Goal: Information Seeking & Learning: Learn about a topic

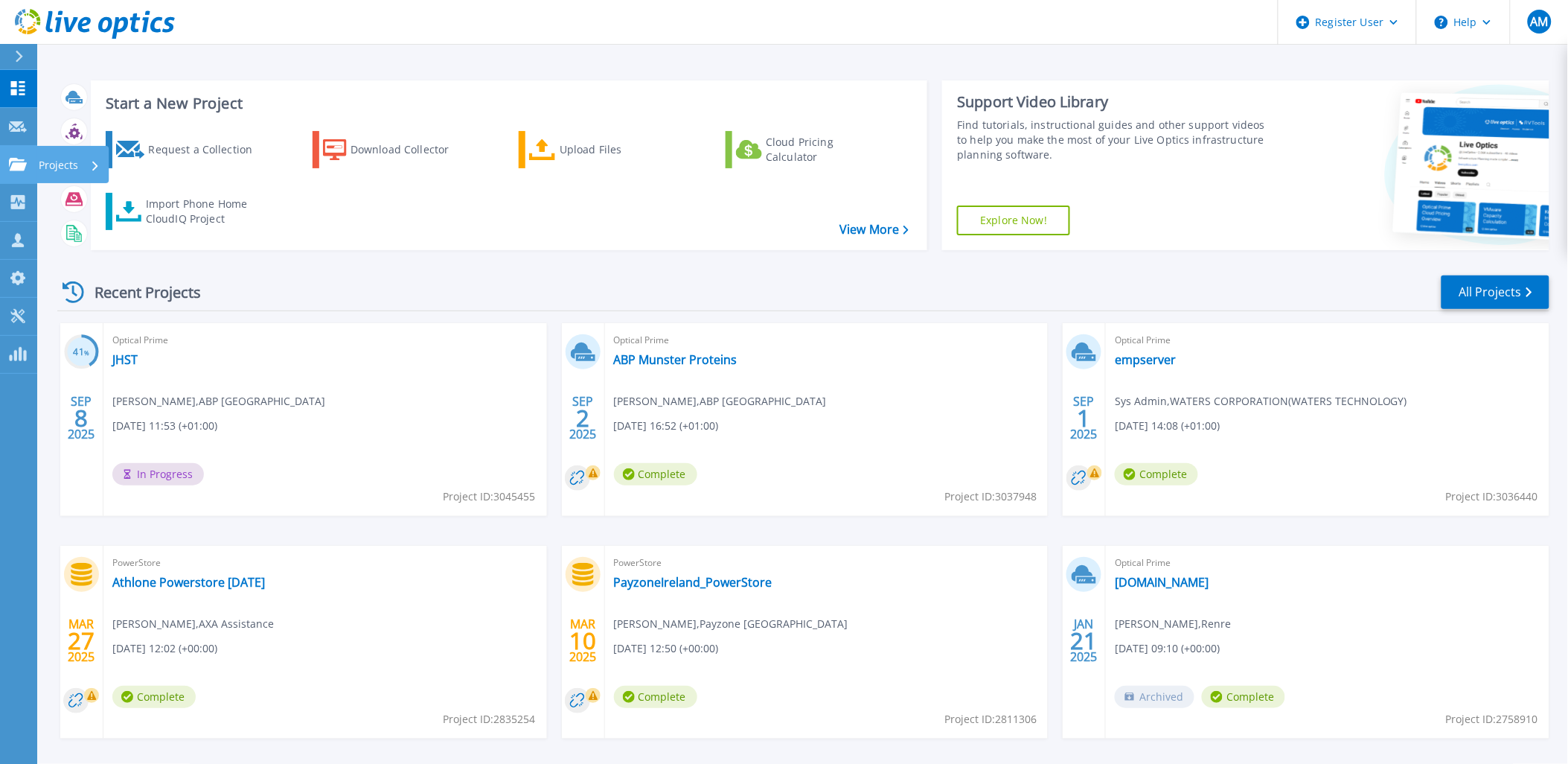
click at [19, 165] on icon at bounding box center [18, 164] width 18 height 12
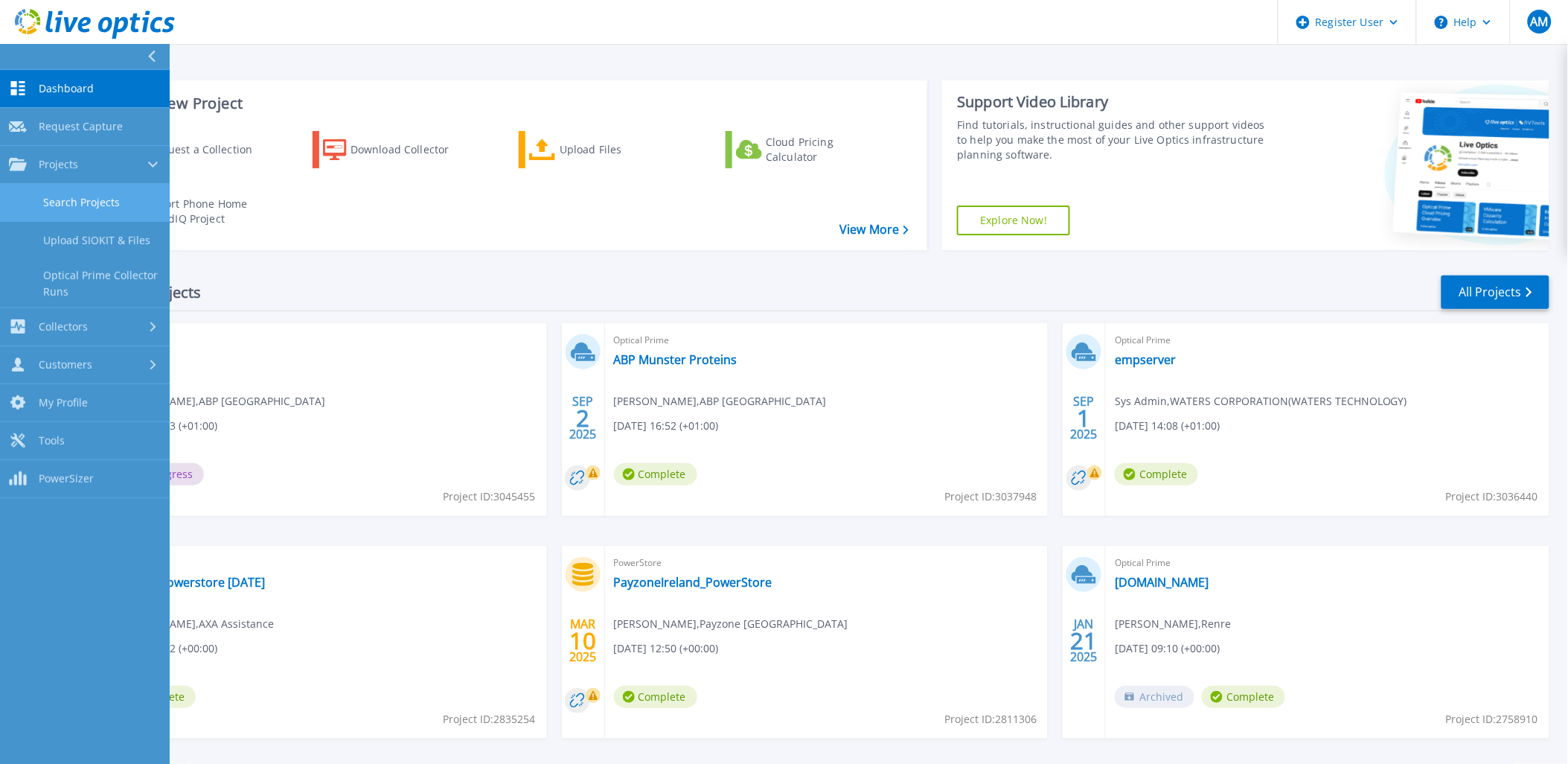
click at [119, 194] on link "Search Projects" at bounding box center [85, 202] width 169 height 38
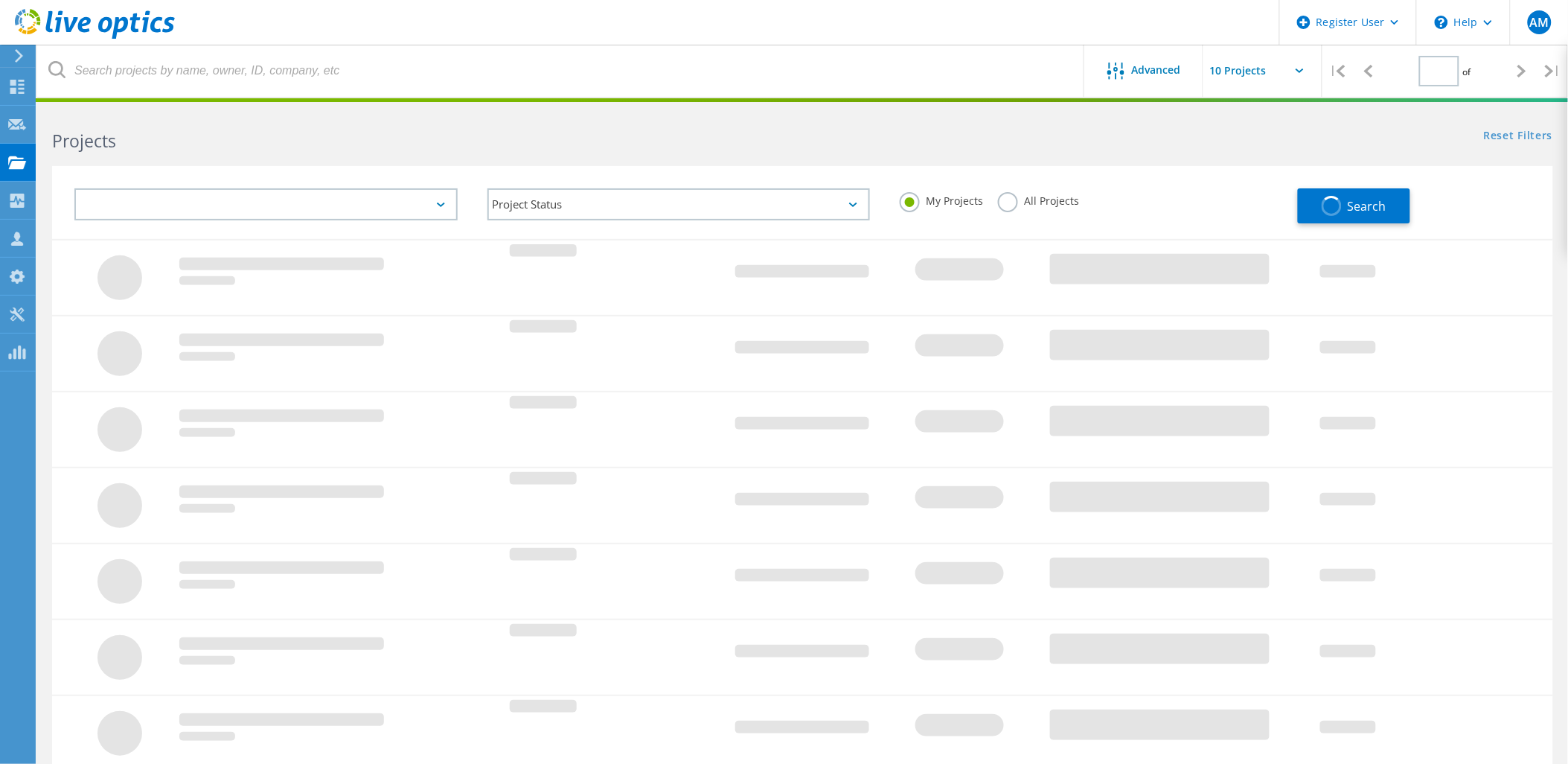
type input "1"
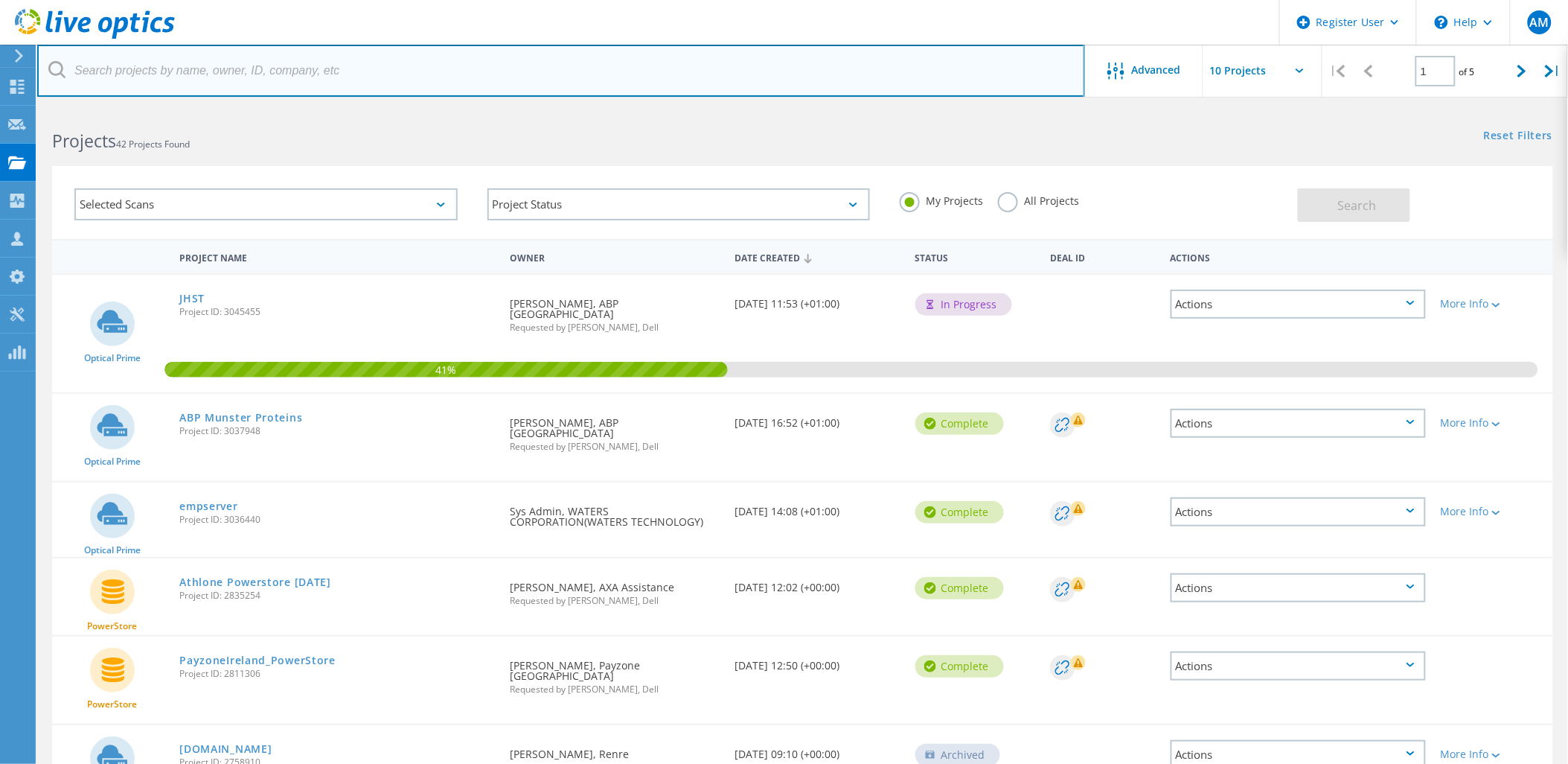
click at [444, 77] on input "text" at bounding box center [561, 70] width 1048 height 52
type input "adrian.mcelmeel@abpireland.com"
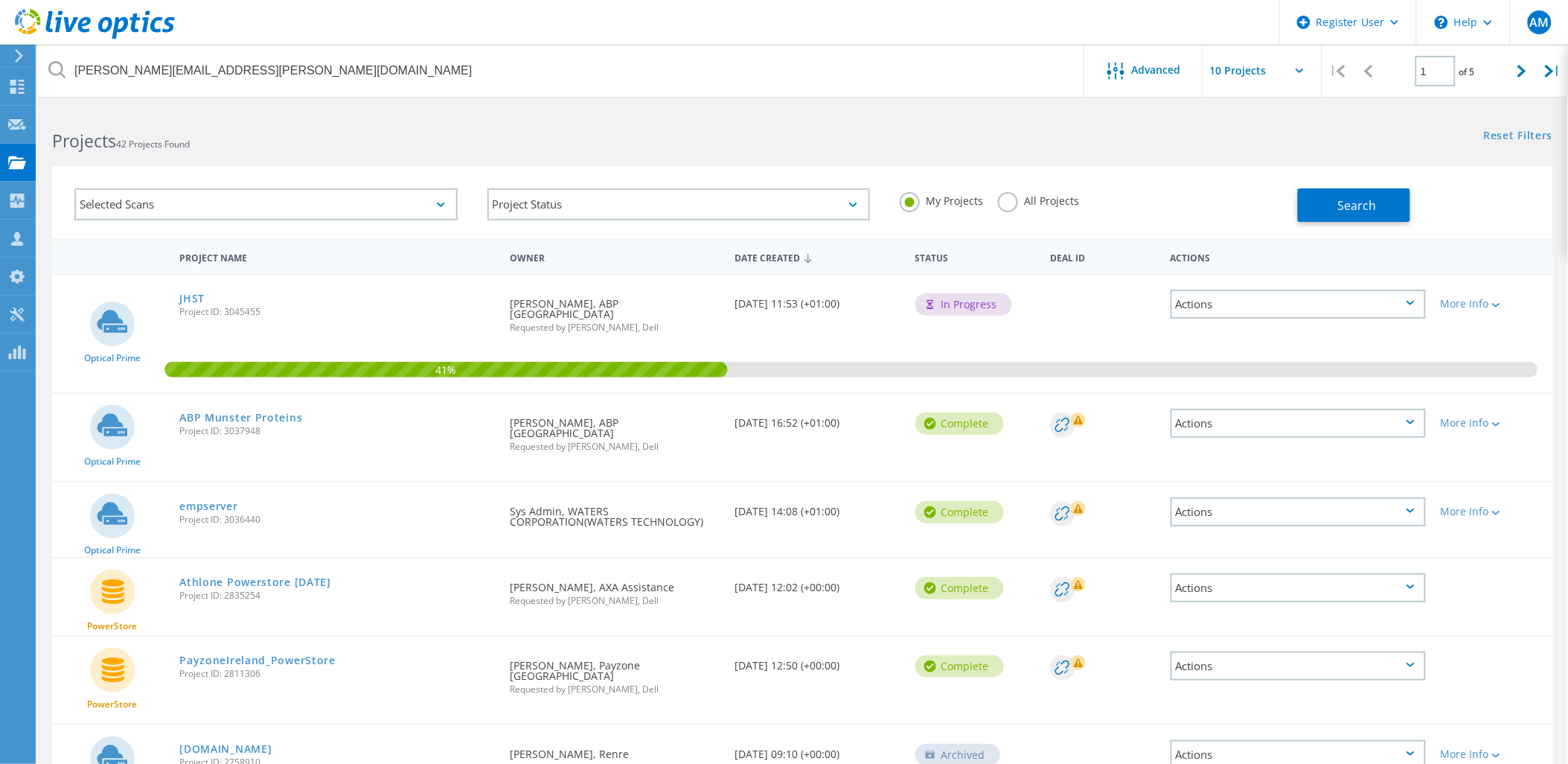
click at [1013, 205] on label "All Projects" at bounding box center [1038, 199] width 81 height 14
click at [0, 0] on input "All Projects" at bounding box center [0, 0] width 0 height 0
drag, startPoint x: 1347, startPoint y: 213, endPoint x: 1150, endPoint y: 246, distance: 199.7
click at [1344, 212] on button "Search" at bounding box center [1354, 205] width 112 height 34
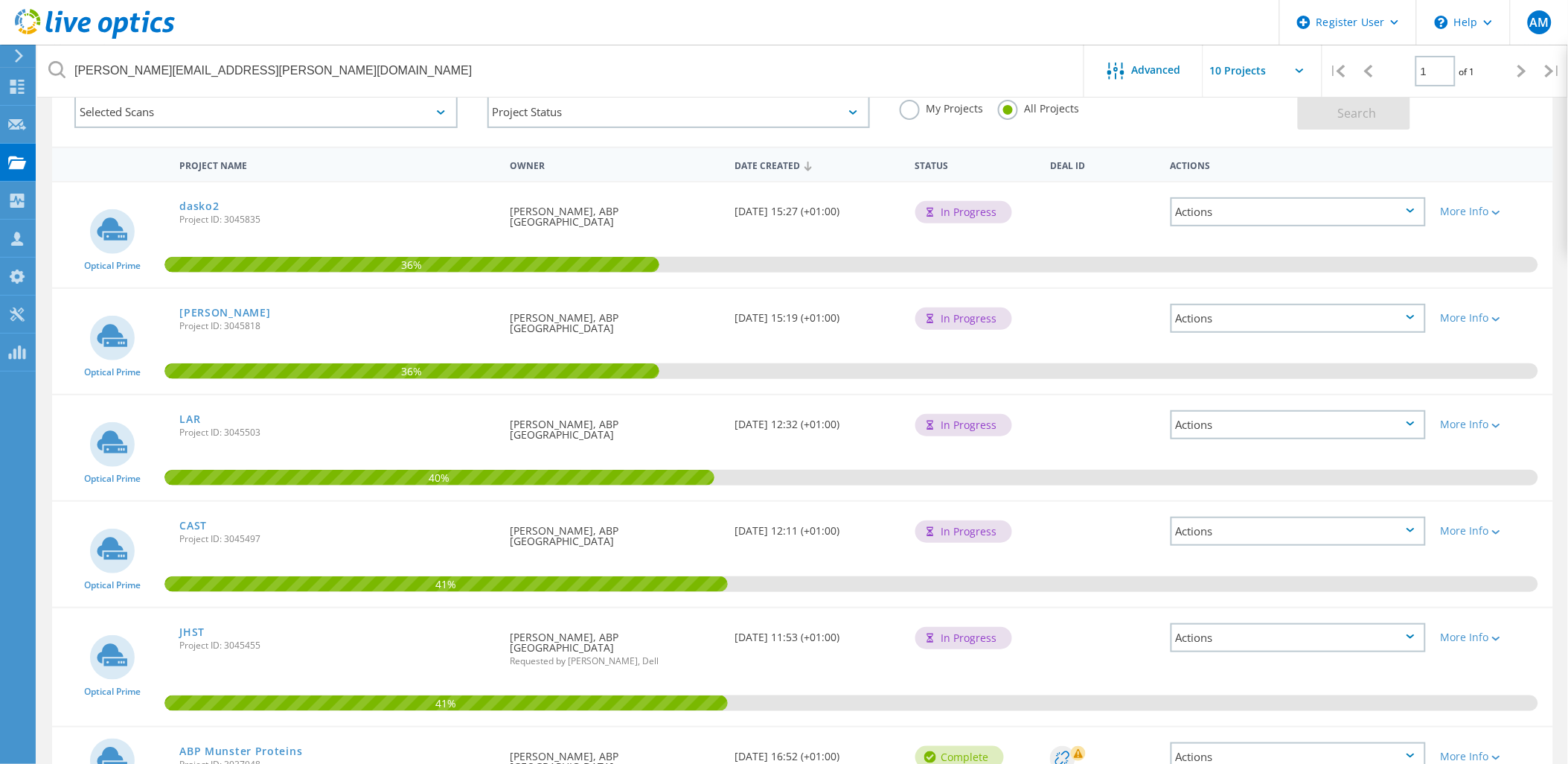
scroll to position [83, 0]
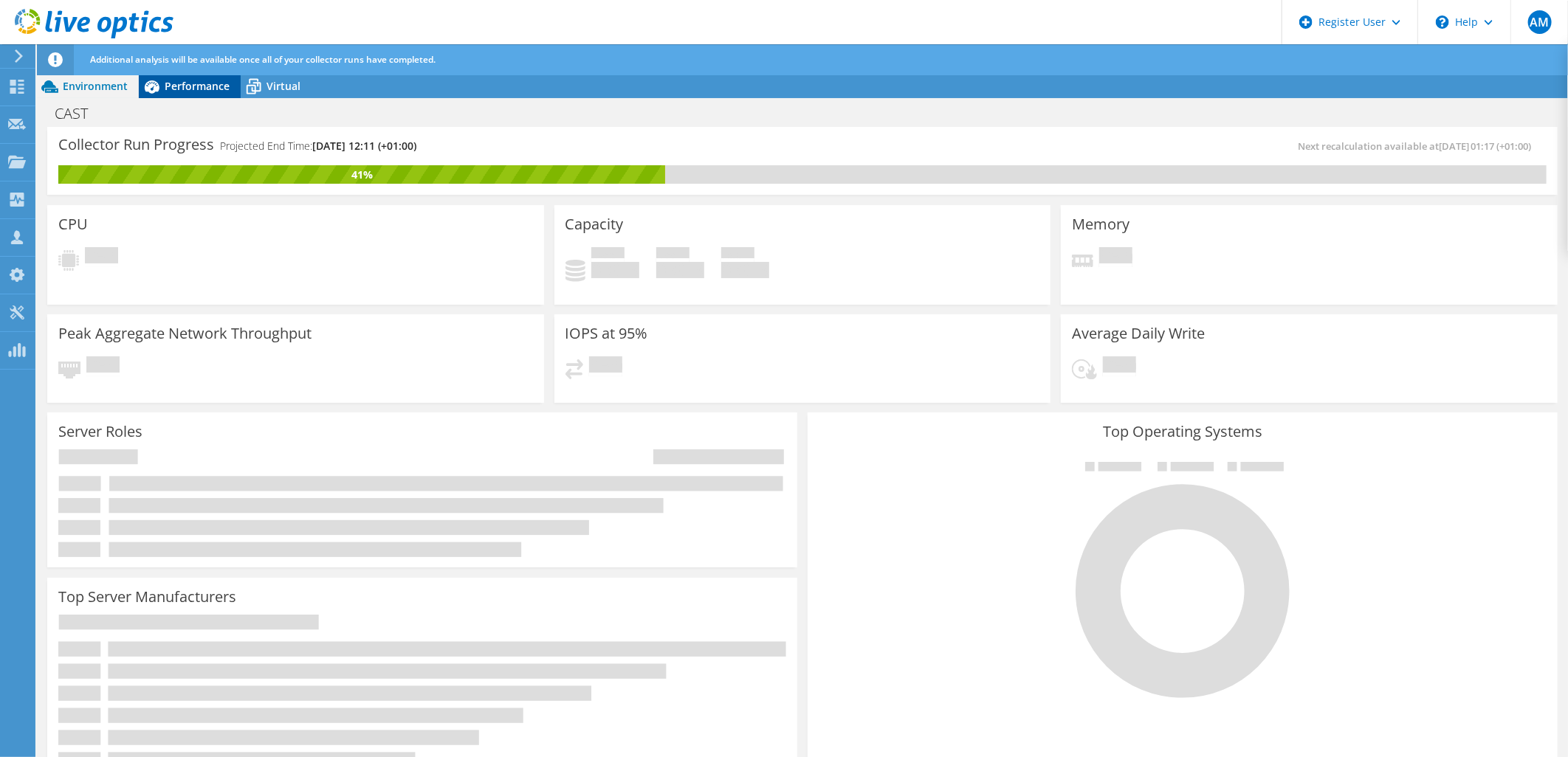
click at [194, 93] on div "Performance" at bounding box center [189, 86] width 102 height 24
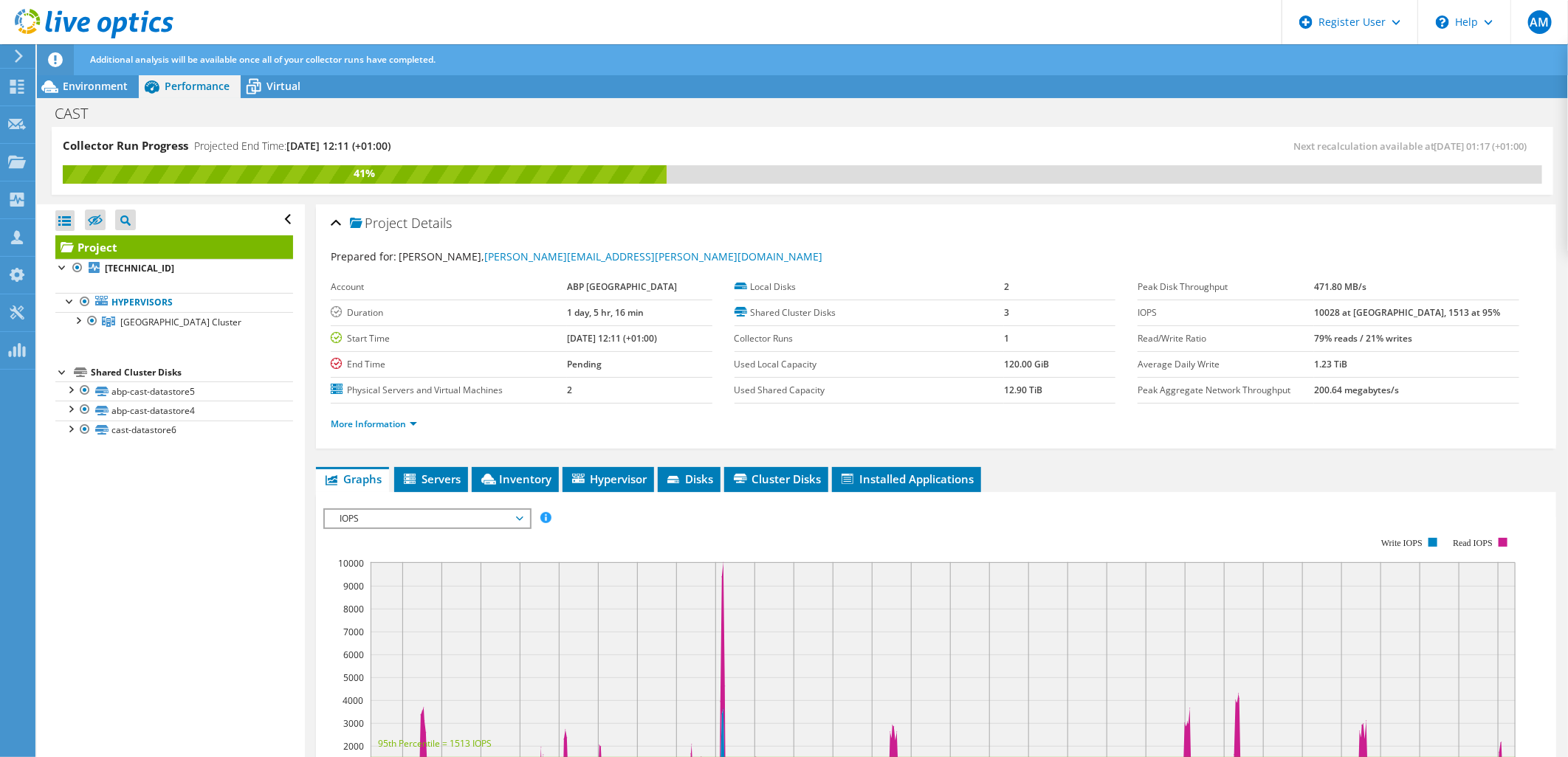
drag, startPoint x: 1015, startPoint y: 392, endPoint x: 984, endPoint y: 388, distance: 31.3
click at [984, 388] on tr "Used Shared Capacity 12.90 TiB" at bounding box center [925, 390] width 382 height 26
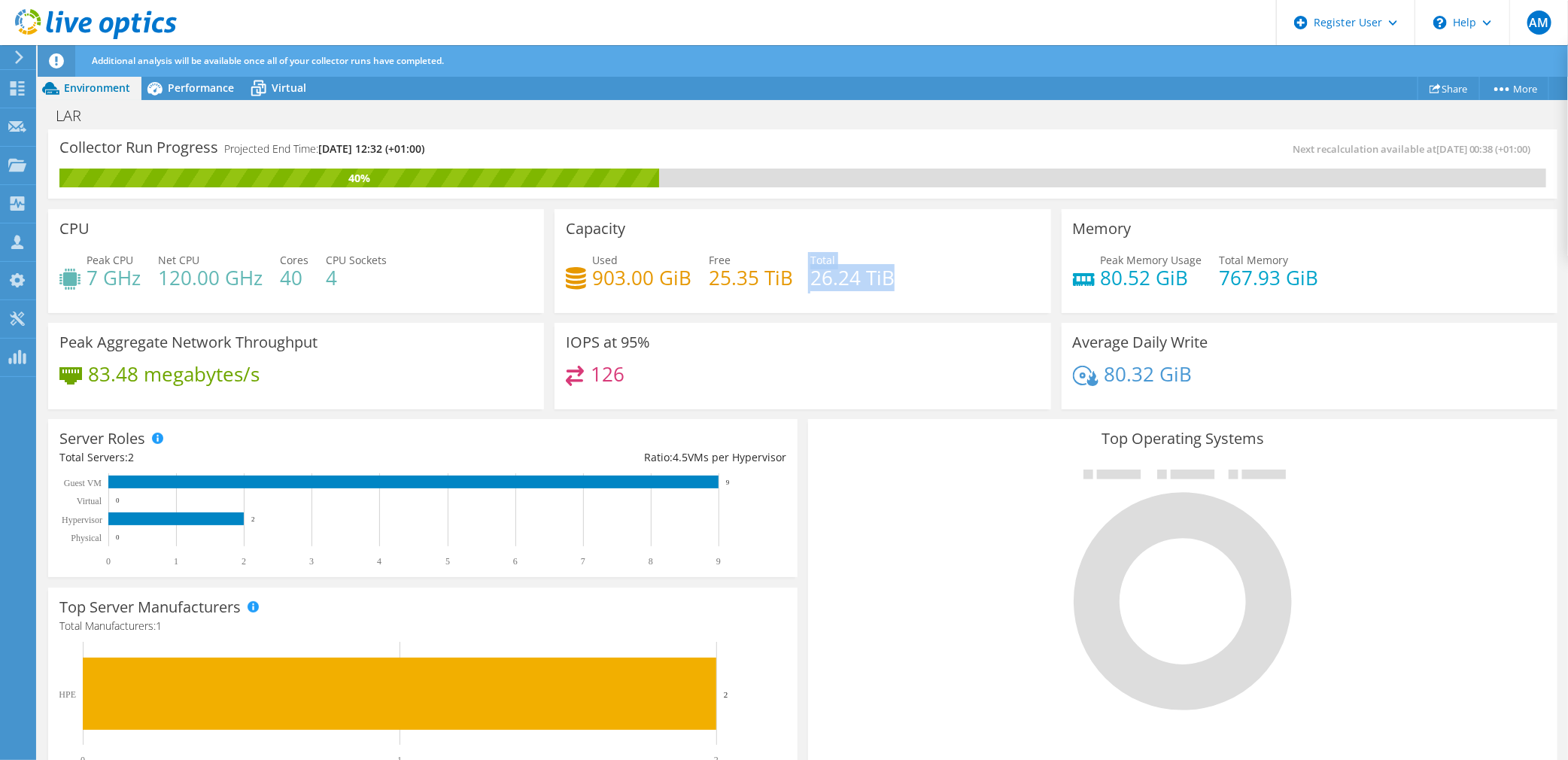
drag, startPoint x: 879, startPoint y: 276, endPoint x: 799, endPoint y: 286, distance: 80.6
click at [799, 286] on div "Used 903.00 GiB Free 25.35 TiB Total 26.24 TiB" at bounding box center [802, 276] width 473 height 49
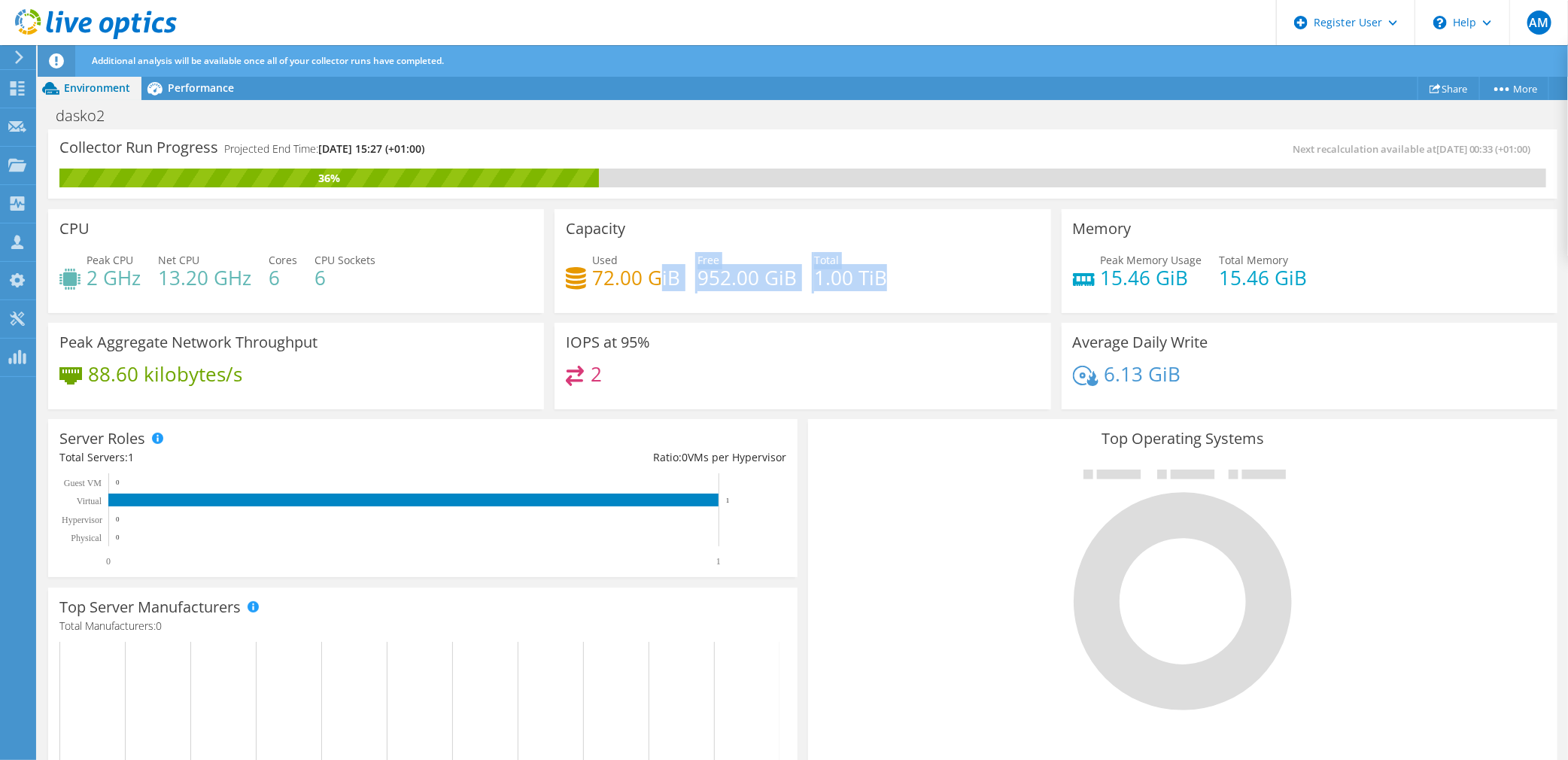
drag, startPoint x: 898, startPoint y: 276, endPoint x: 655, endPoint y: 284, distance: 243.1
click at [655, 284] on div "Used 72.00 GiB Free 952.00 GiB Total 1.00 TiB" at bounding box center [802, 276] width 473 height 49
click at [756, 372] on div "2" at bounding box center [802, 382] width 473 height 32
